Goal: Information Seeking & Learning: Learn about a topic

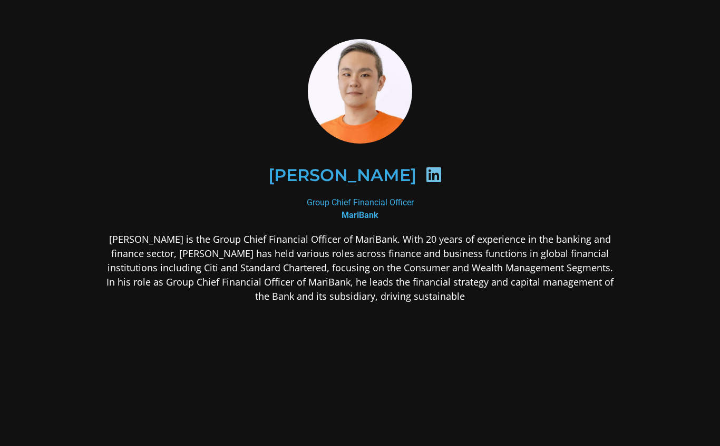
click at [167, 240] on p "[PERSON_NAME] is the Group Chief Financial Officer of MariBank. With 20 years o…" at bounding box center [360, 267] width 513 height 71
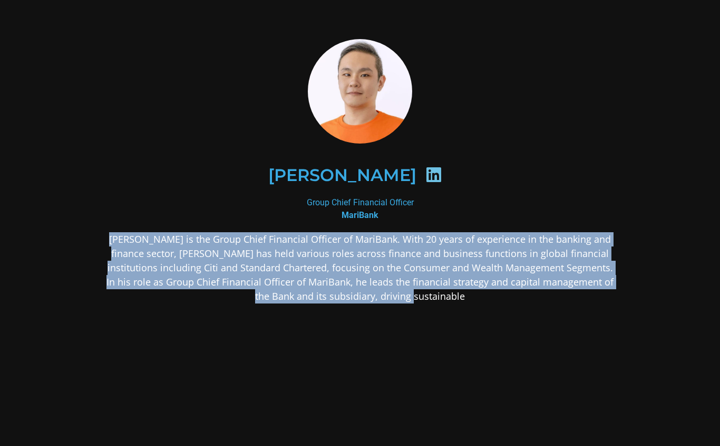
drag, startPoint x: 120, startPoint y: 239, endPoint x: 480, endPoint y: 309, distance: 366.9
click at [480, 309] on div "[PERSON_NAME] is the Group Chief Financial Officer of MariBank. With 20 years o…" at bounding box center [360, 351] width 513 height 238
drag, startPoint x: 447, startPoint y: 296, endPoint x: 118, endPoint y: 242, distance: 333.1
click at [119, 242] on p "[PERSON_NAME] is the Group Chief Financial Officer of MariBank. With 20 years o…" at bounding box center [360, 267] width 513 height 71
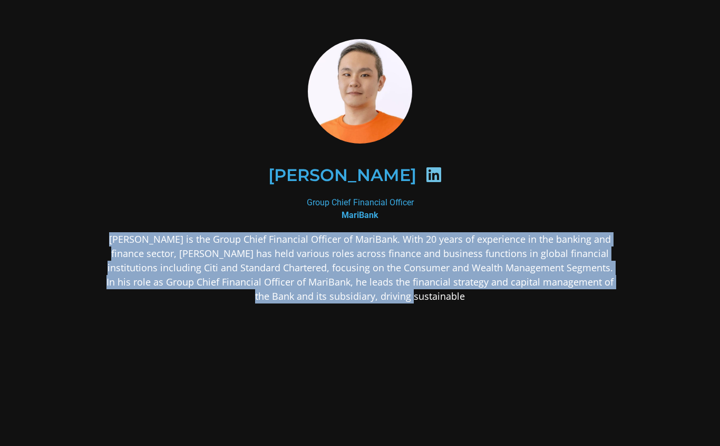
click at [118, 242] on p "[PERSON_NAME] is the Group Chief Financial Officer of MariBank. With 20 years o…" at bounding box center [360, 267] width 513 height 71
drag, startPoint x: 120, startPoint y: 239, endPoint x: 476, endPoint y: 303, distance: 361.8
click at [476, 304] on div "[PERSON_NAME] is the Group Chief Financial Officer of MariBank. With 20 years o…" at bounding box center [360, 351] width 513 height 238
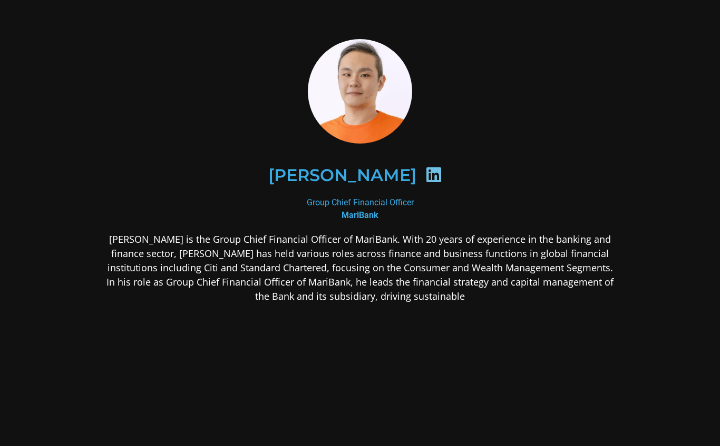
click at [476, 303] on div "[PERSON_NAME] is the Group Chief Financial Officer of MariBank. With 20 years o…" at bounding box center [360, 351] width 513 height 238
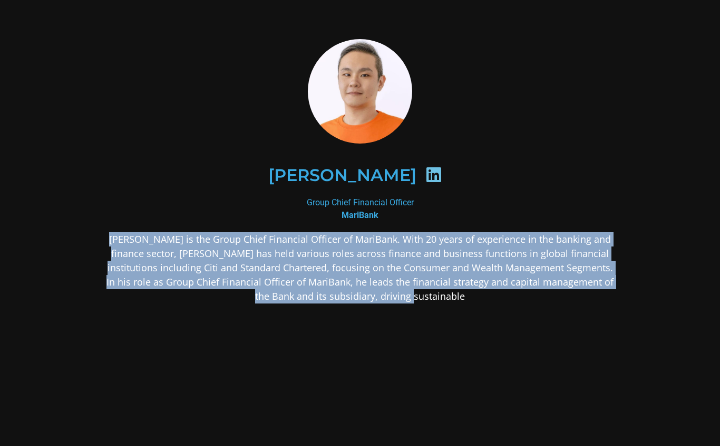
drag, startPoint x: 499, startPoint y: 293, endPoint x: 123, endPoint y: 242, distance: 380.1
click at [123, 242] on p "[PERSON_NAME] is the Group Chief Financial Officer of MariBank. With 20 years o…" at bounding box center [360, 267] width 513 height 71
click at [122, 242] on p "[PERSON_NAME] is the Group Chief Financial Officer of MariBank. With 20 years o…" at bounding box center [360, 267] width 513 height 71
drag, startPoint x: 121, startPoint y: 241, endPoint x: 481, endPoint y: 302, distance: 364.4
click at [481, 302] on p "[PERSON_NAME] is the Group Chief Financial Officer of MariBank. With 20 years o…" at bounding box center [360, 267] width 513 height 71
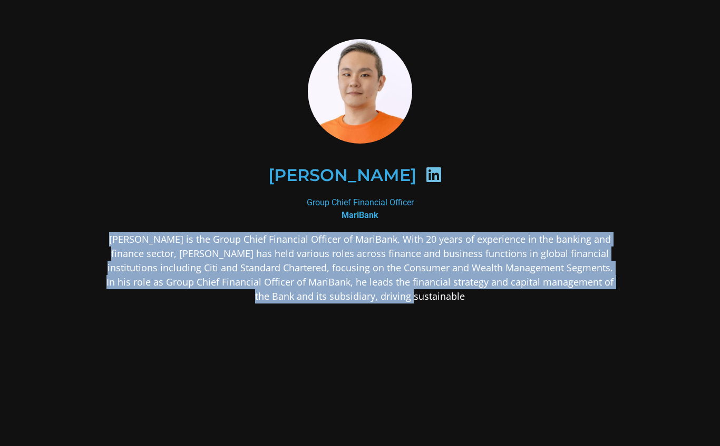
click at [481, 302] on p "[PERSON_NAME] is the Group Chief Financial Officer of MariBank. With 20 years o…" at bounding box center [360, 267] width 513 height 71
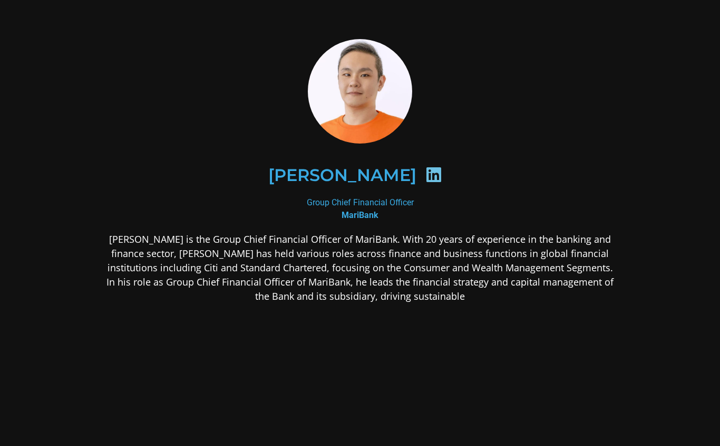
click at [0, 0] on div "Email* I am already in the loop! Submit ✓ I am already in the loop" at bounding box center [0, 0] width 0 height 0
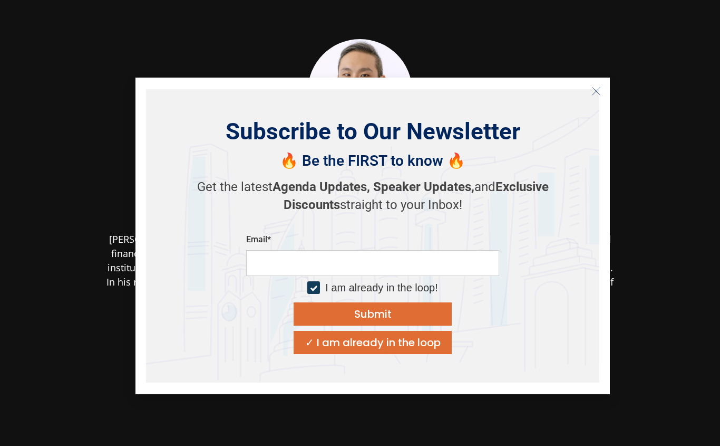
drag, startPoint x: 485, startPoint y: 297, endPoint x: 452, endPoint y: 292, distance: 33.1
click at [453, 297] on div "Email* I am already in the loop! Submit ✓ I am already in the loop" at bounding box center [372, 294] width 253 height 120
click at [592, 95] on icon "Close" at bounding box center [596, 91] width 9 height 9
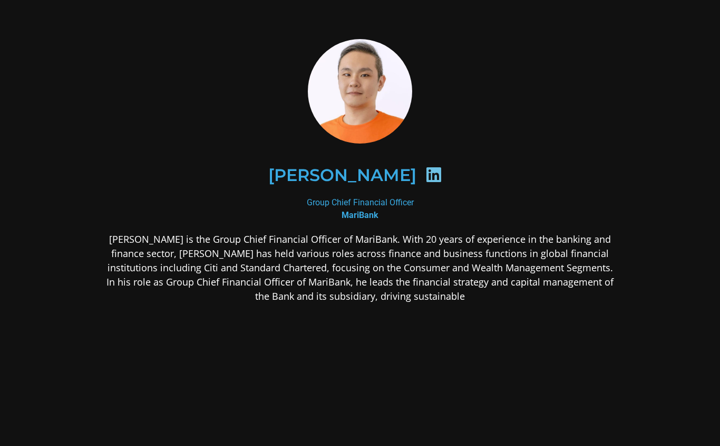
click at [540, 162] on div "[PERSON_NAME]" at bounding box center [361, 175] width 462 height 54
click at [544, 161] on div "[PERSON_NAME]" at bounding box center [361, 175] width 462 height 54
